Goal: Information Seeking & Learning: Learn about a topic

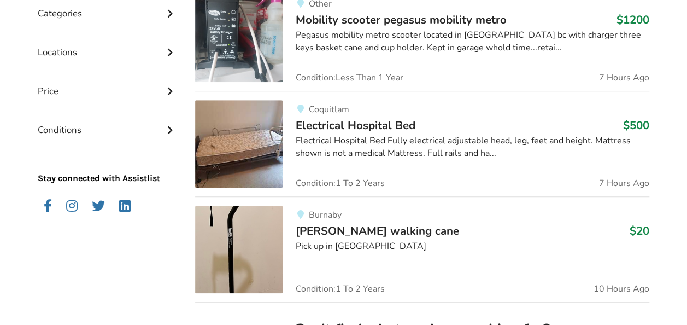
scroll to position [323, 0]
click at [245, 258] on img at bounding box center [238, 248] width 87 height 87
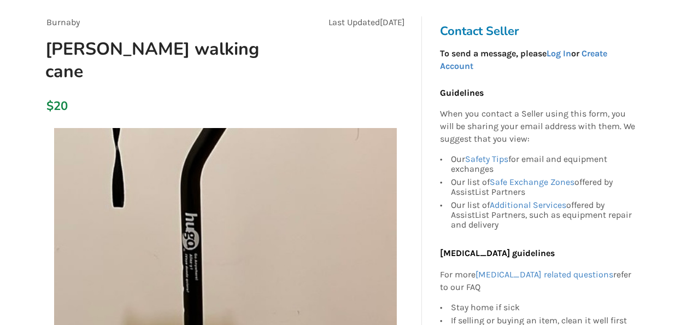
scroll to position [93, 0]
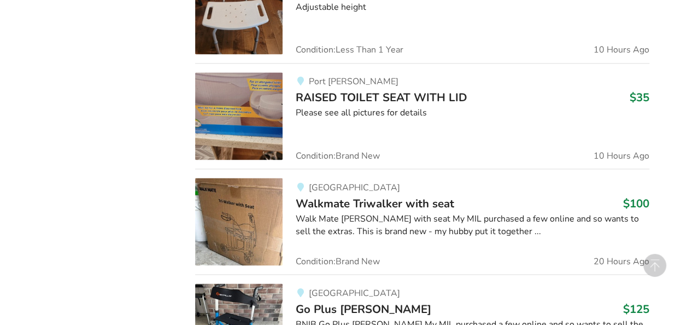
scroll to position [887, 0]
click at [251, 92] on img at bounding box center [238, 115] width 87 height 87
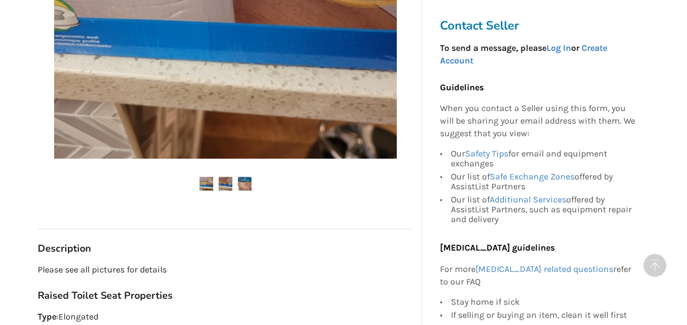
scroll to position [407, 0]
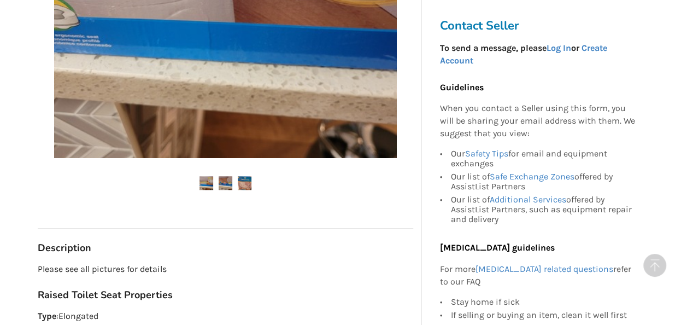
click at [227, 181] on img at bounding box center [226, 183] width 14 height 14
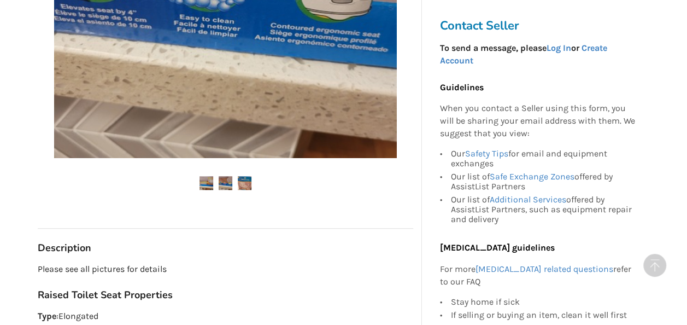
click at [248, 182] on img at bounding box center [245, 183] width 14 height 14
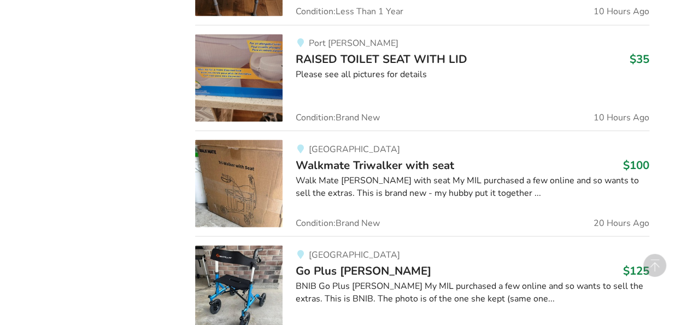
scroll to position [933, 0]
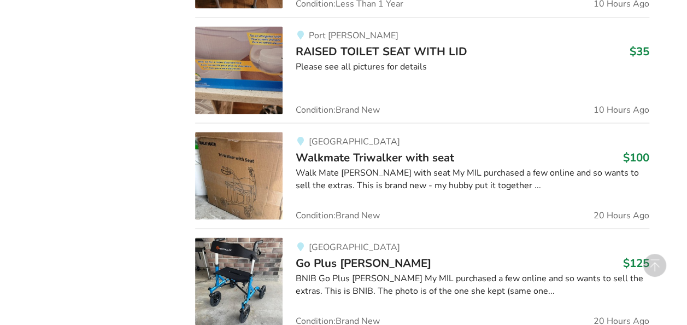
click at [352, 178] on div "Walk Mate [PERSON_NAME] with seat My MIL purchased a few online and so wants to…" at bounding box center [473, 178] width 354 height 25
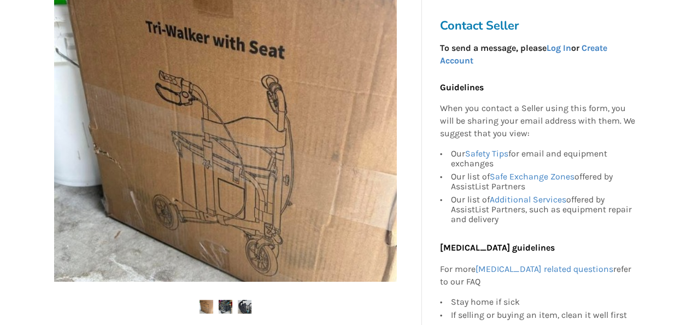
scroll to position [284, 0]
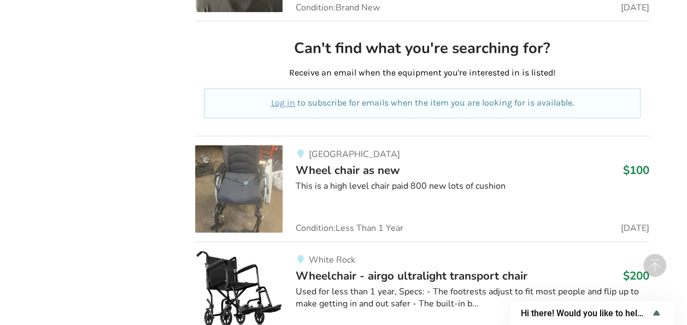
scroll to position [10921, 0]
click at [245, 145] on img at bounding box center [238, 187] width 87 height 87
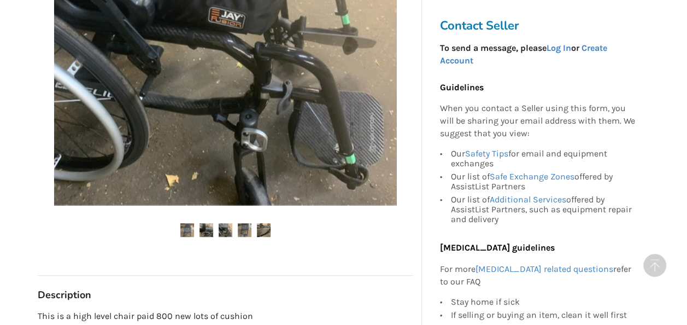
scroll to position [334, 0]
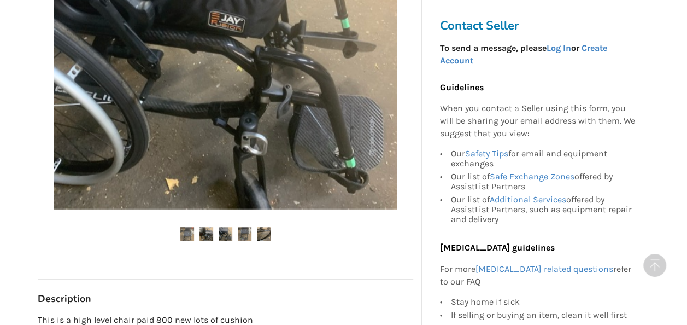
click at [208, 230] on img at bounding box center [207, 234] width 14 height 14
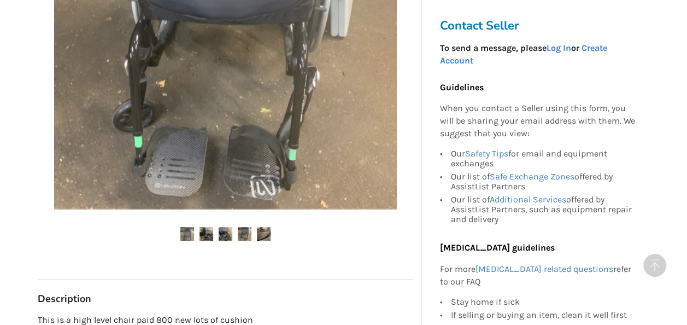
click at [221, 234] on img at bounding box center [226, 234] width 14 height 14
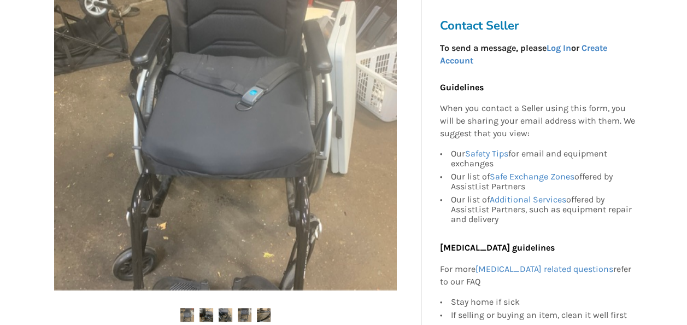
scroll to position [254, 0]
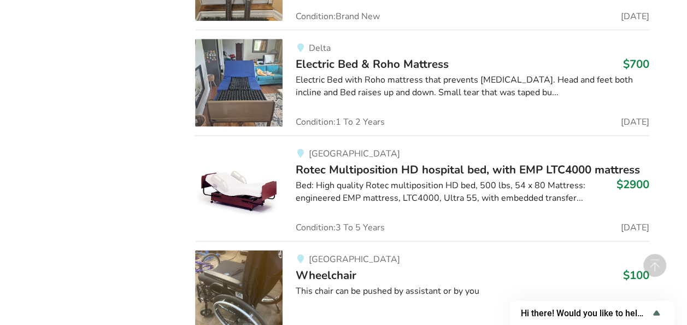
scroll to position [15076, 0]
click at [235, 249] on img at bounding box center [238, 292] width 87 height 87
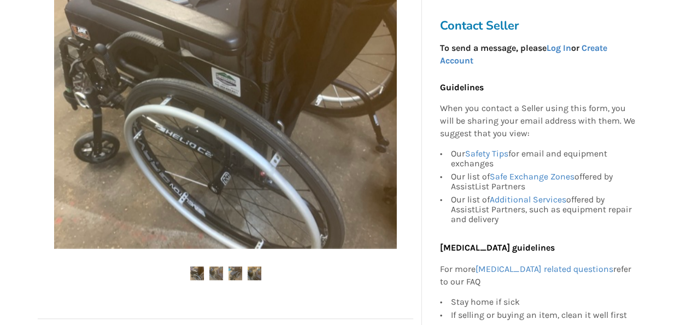
scroll to position [295, 0]
click at [218, 276] on img at bounding box center [216, 273] width 14 height 14
click at [233, 274] on img at bounding box center [236, 273] width 14 height 14
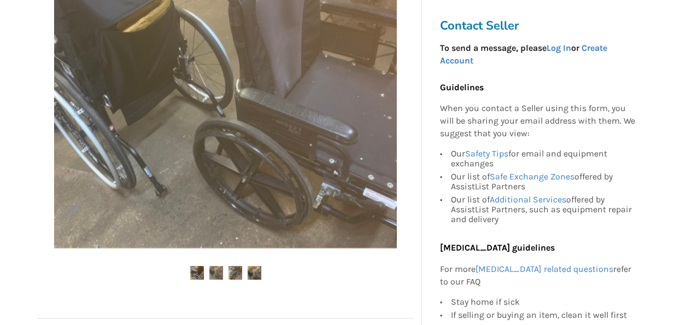
click at [254, 272] on img at bounding box center [255, 273] width 14 height 14
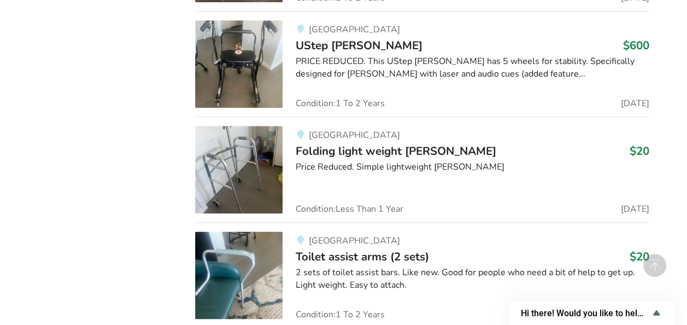
scroll to position [17118, 0]
click at [365, 231] on div "Vancouver Toilet assist arms (2 sets) $20 2 sets of toilet assist bars. Like ne…" at bounding box center [466, 274] width 367 height 87
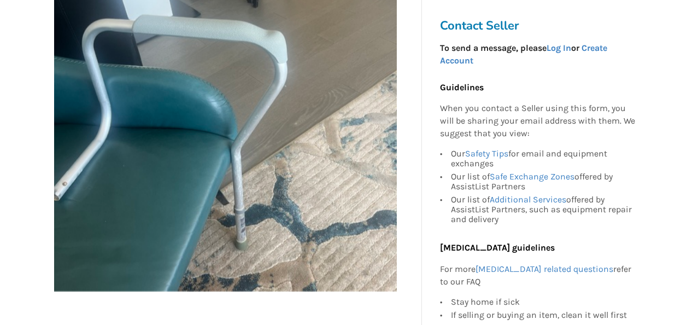
scroll to position [252, 0]
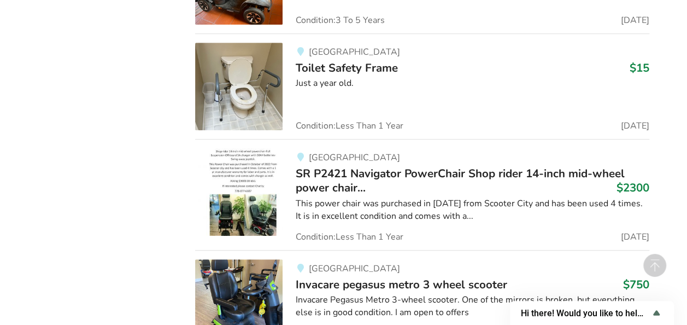
scroll to position [22942, 0]
